Goal: Find specific page/section: Find specific page/section

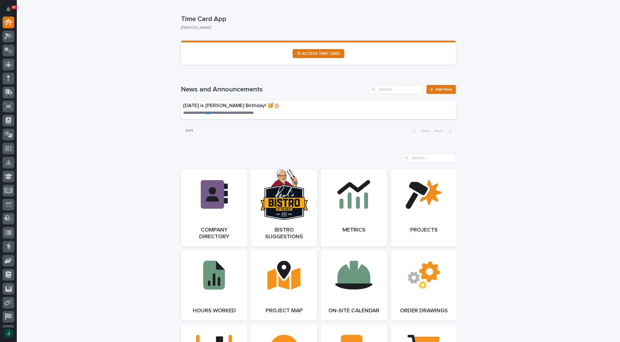
scroll to position [225, 0]
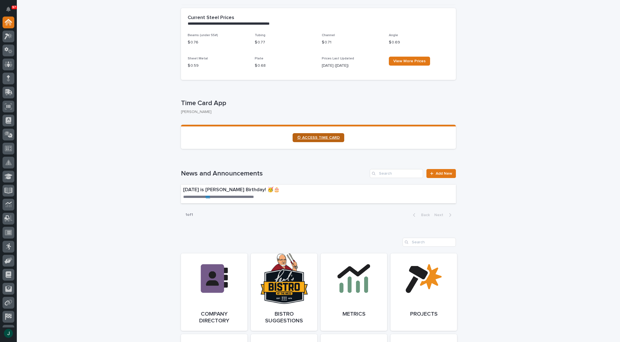
click at [319, 138] on span "⏲ ACCESS TIME CARD" at bounding box center [318, 138] width 43 height 4
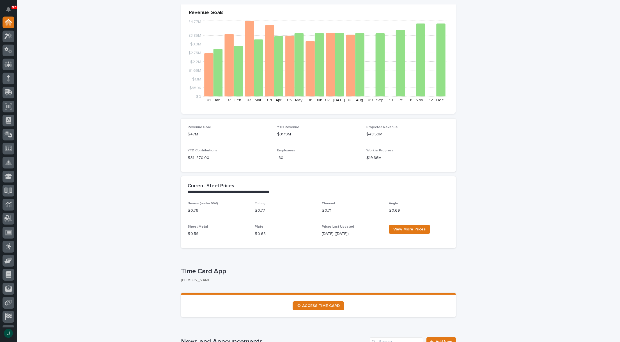
scroll to position [0, 0]
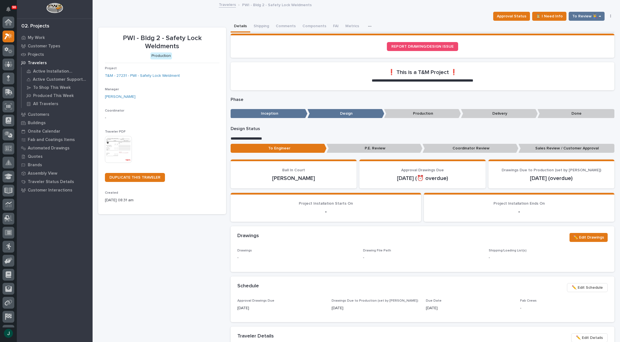
scroll to position [14, 0]
